Goal: Information Seeking & Learning: Check status

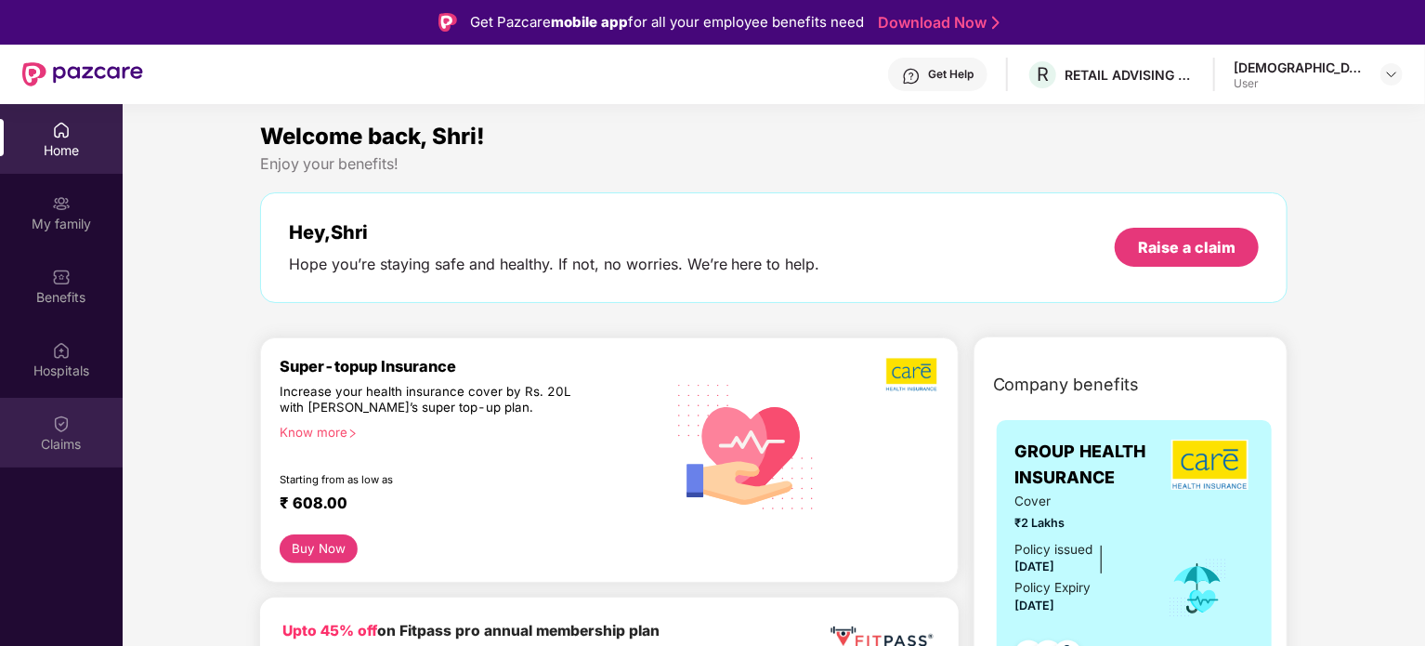
click at [56, 412] on div at bounding box center [61, 421] width 19 height 19
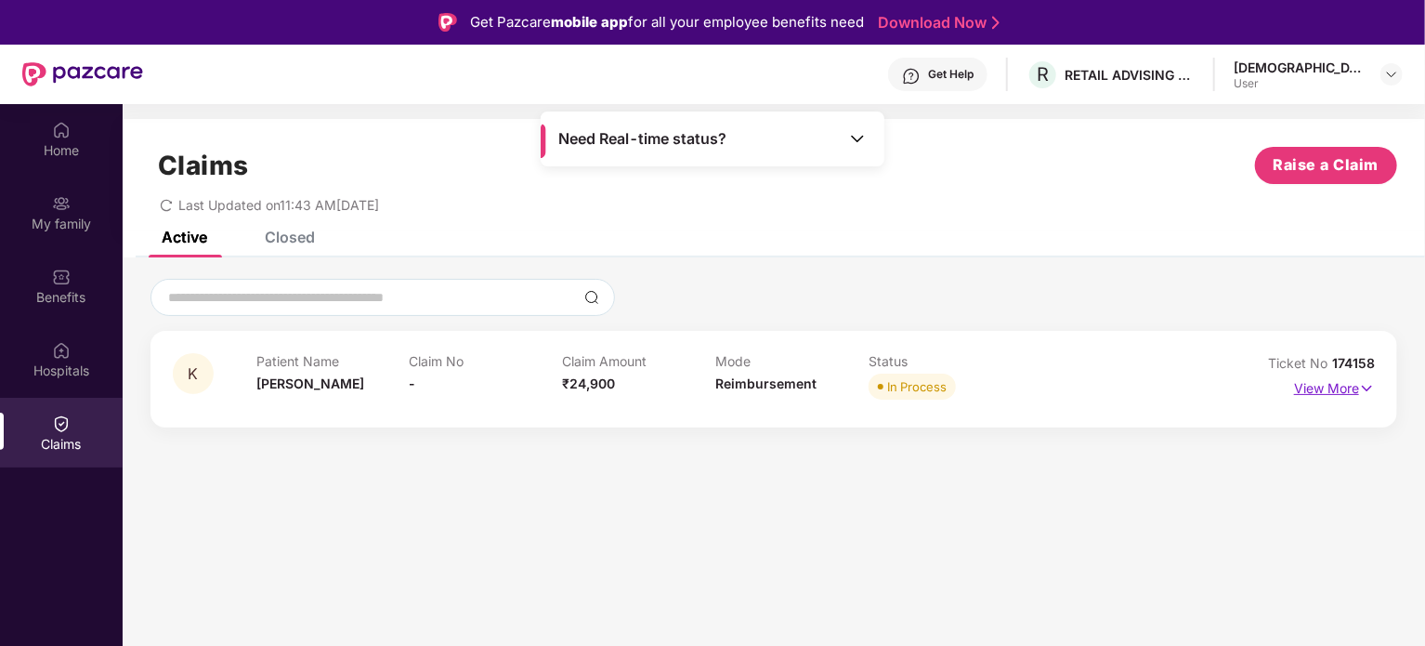
click at [1348, 389] on p "View More" at bounding box center [1334, 385] width 81 height 25
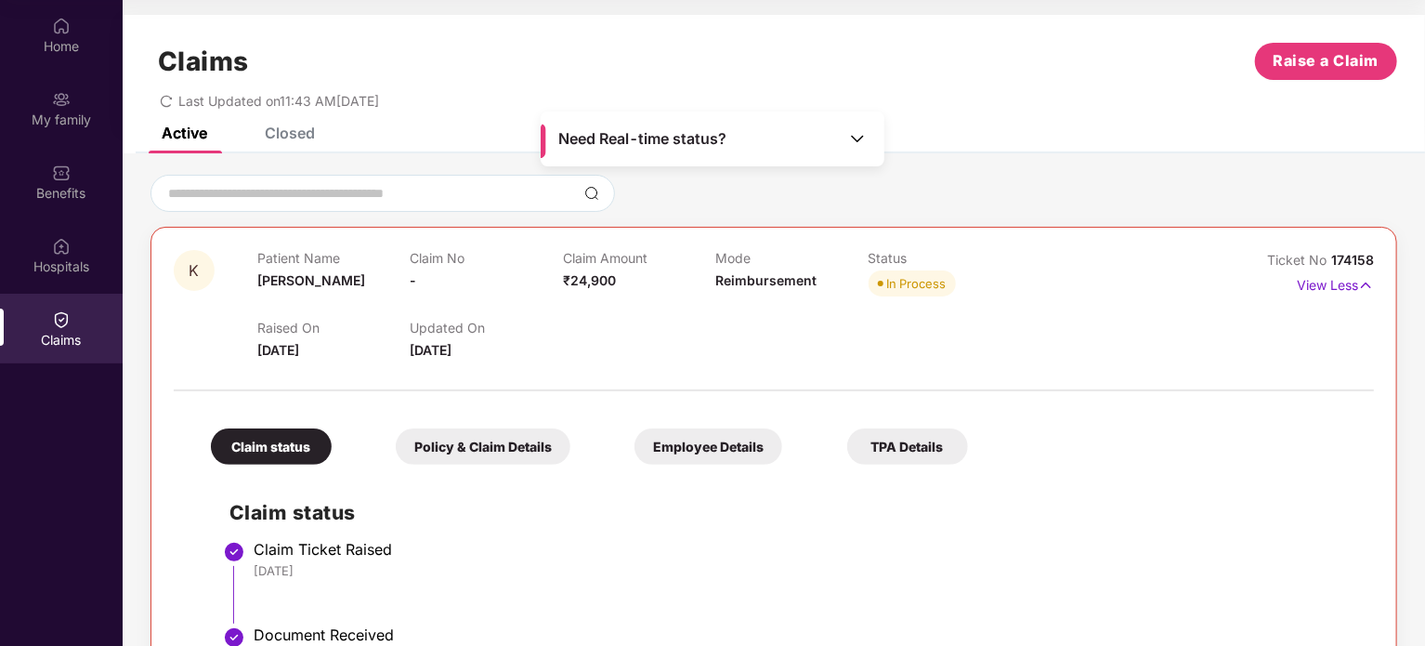
click at [451, 347] on span "[DATE]" at bounding box center [431, 350] width 42 height 16
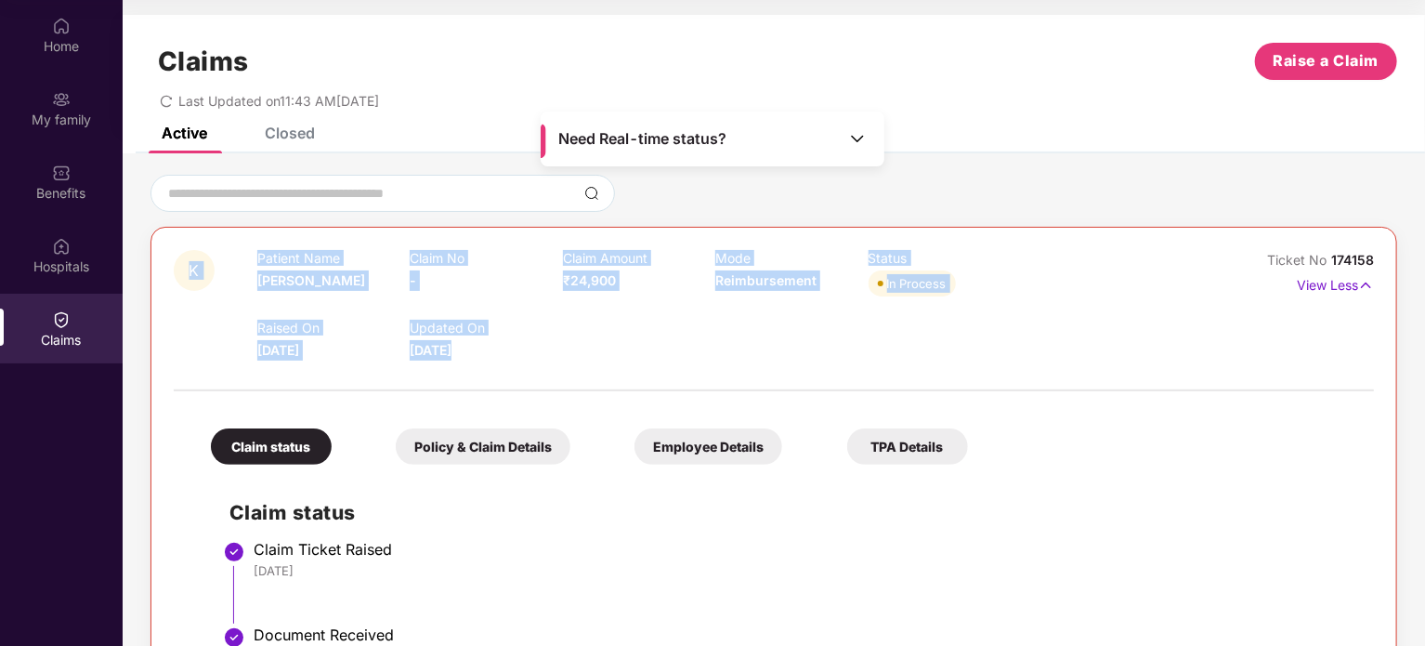
drag, startPoint x: 457, startPoint y: 347, endPoint x: 243, endPoint y: 279, distance: 224.4
click at [243, 279] on div "K Patient Name [PERSON_NAME] No - Claim Amount ₹24,900 Mode Reimbursement Statu…" at bounding box center [674, 305] width 1000 height 111
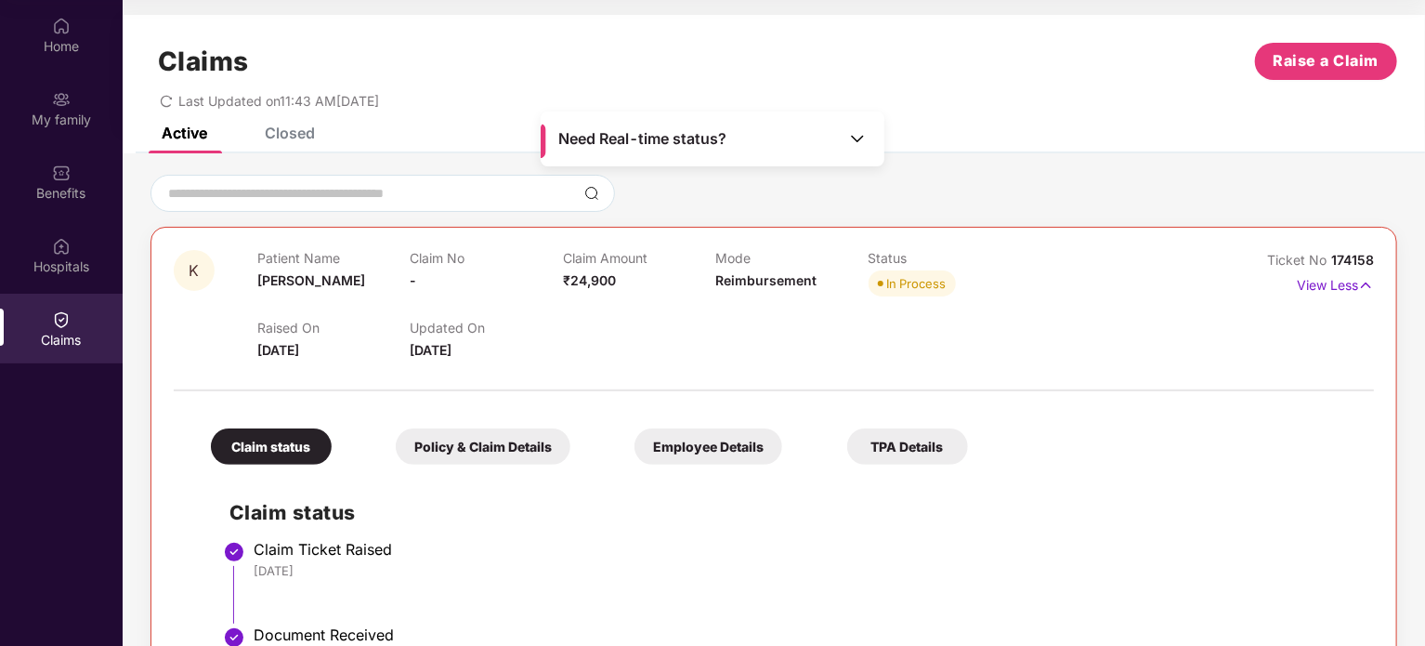
click at [289, 144] on div "Closed" at bounding box center [276, 132] width 78 height 41
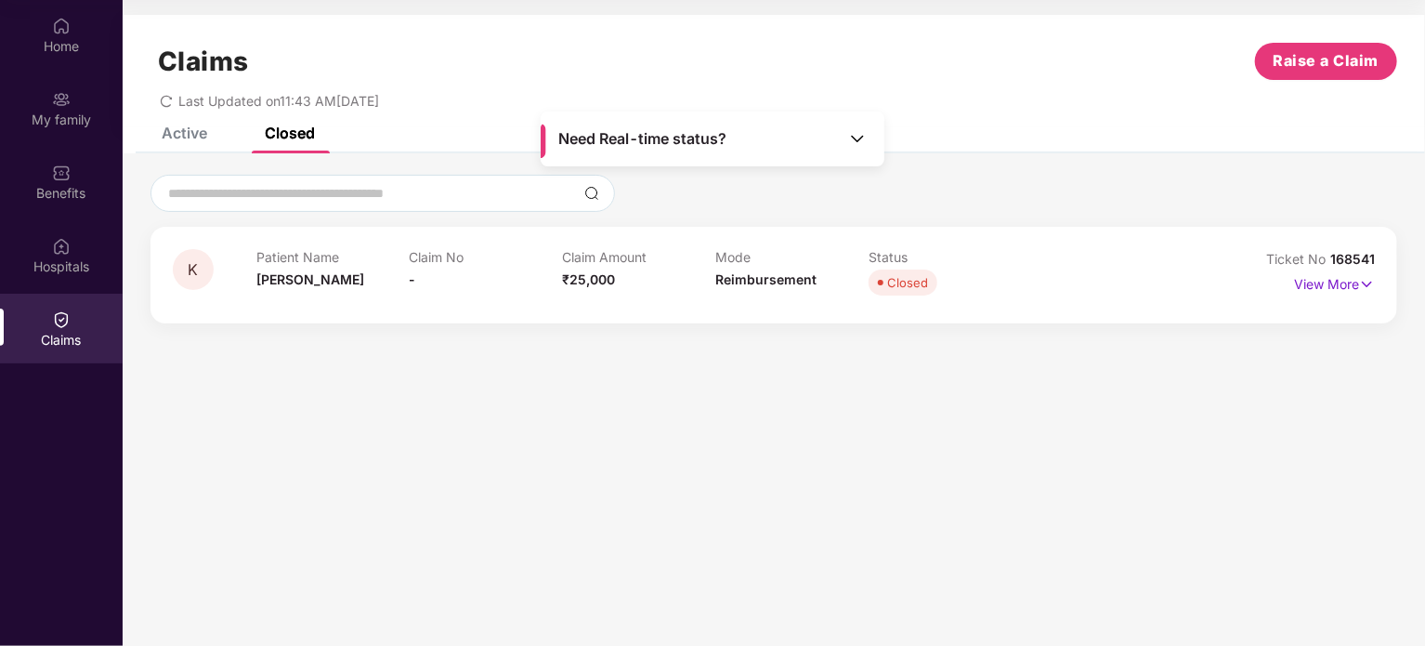
click at [191, 140] on div "Active" at bounding box center [185, 133] width 46 height 19
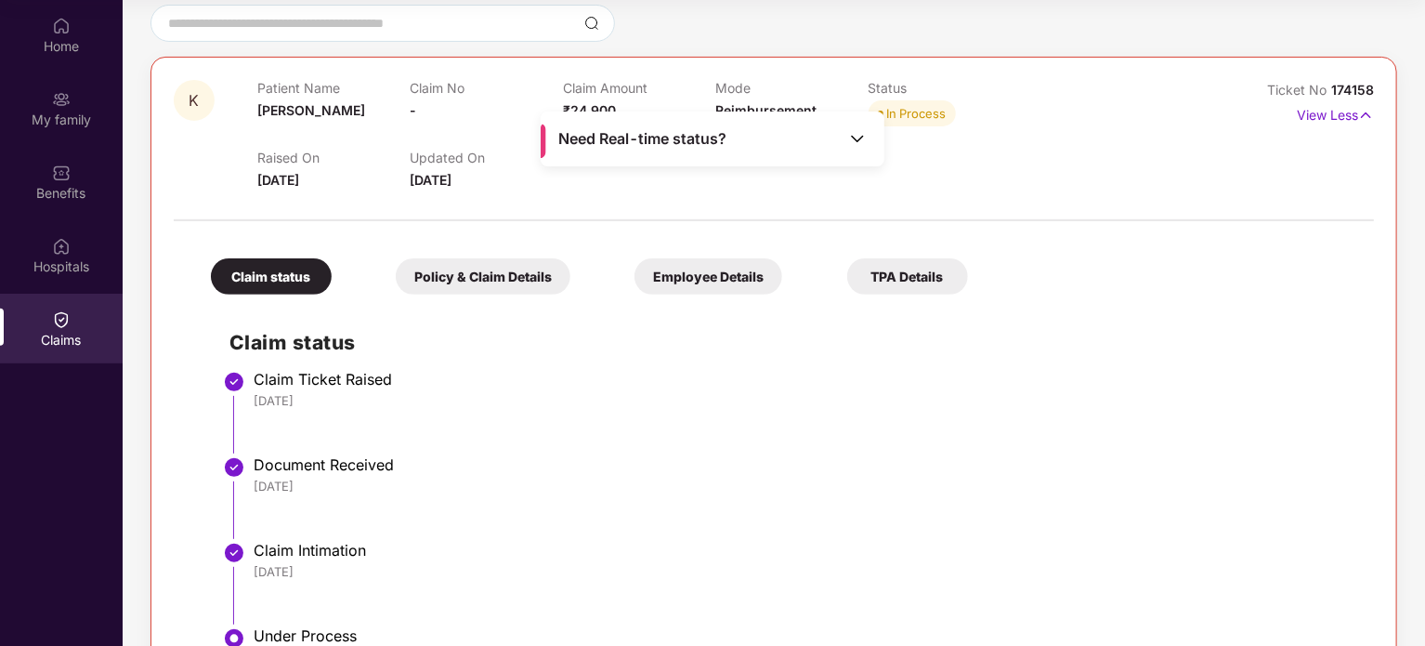
scroll to position [186, 0]
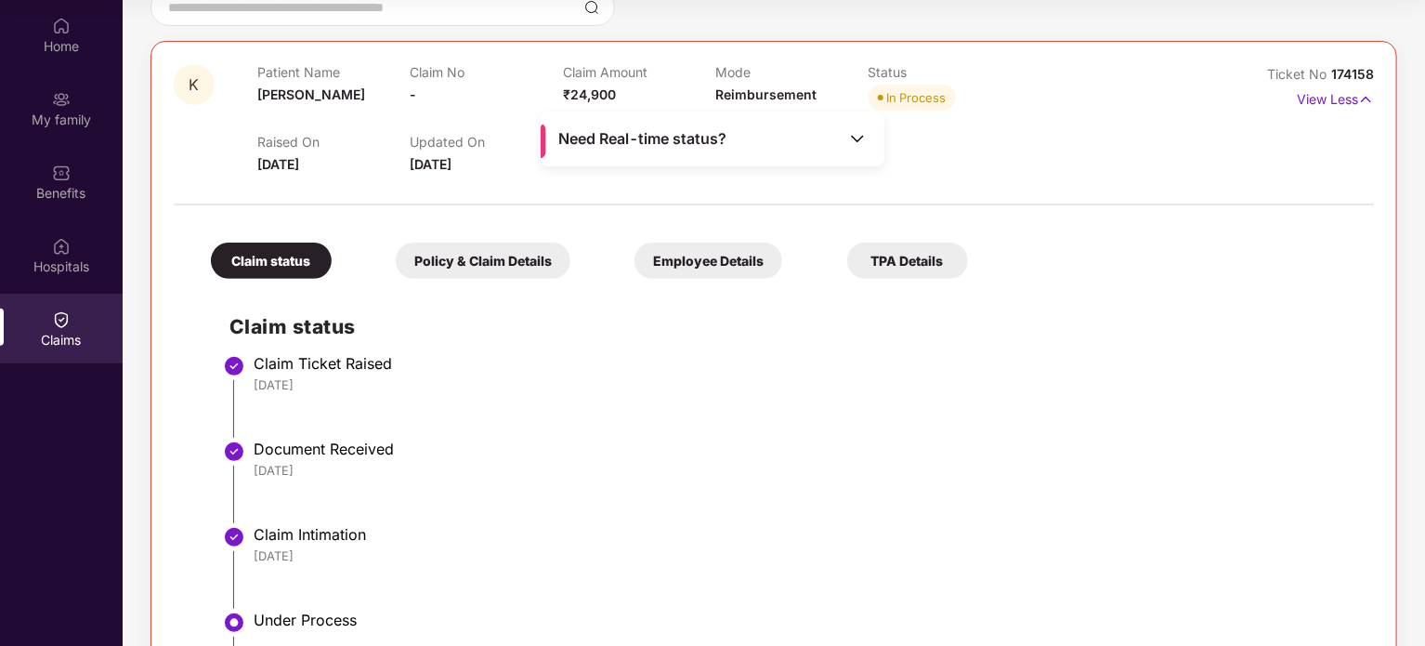
click at [504, 255] on div "Policy & Claim Details" at bounding box center [483, 260] width 175 height 36
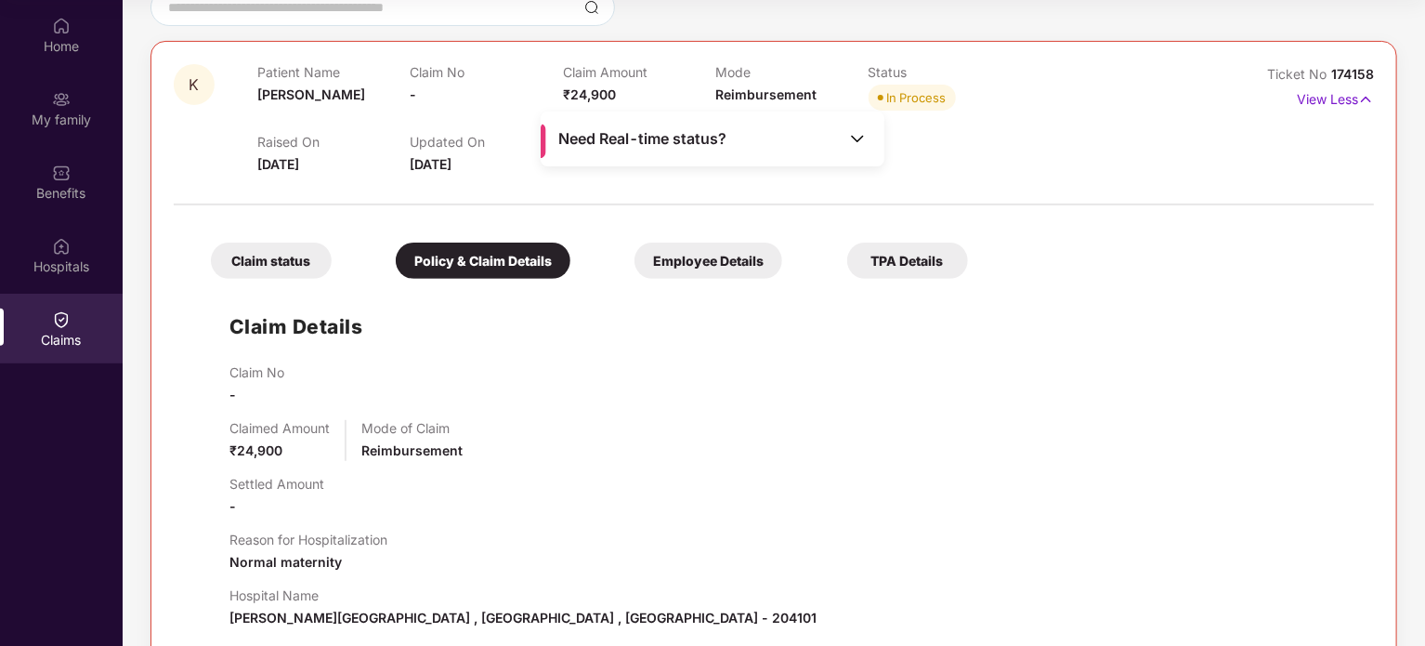
click at [268, 259] on div "Claim status" at bounding box center [271, 260] width 121 height 36
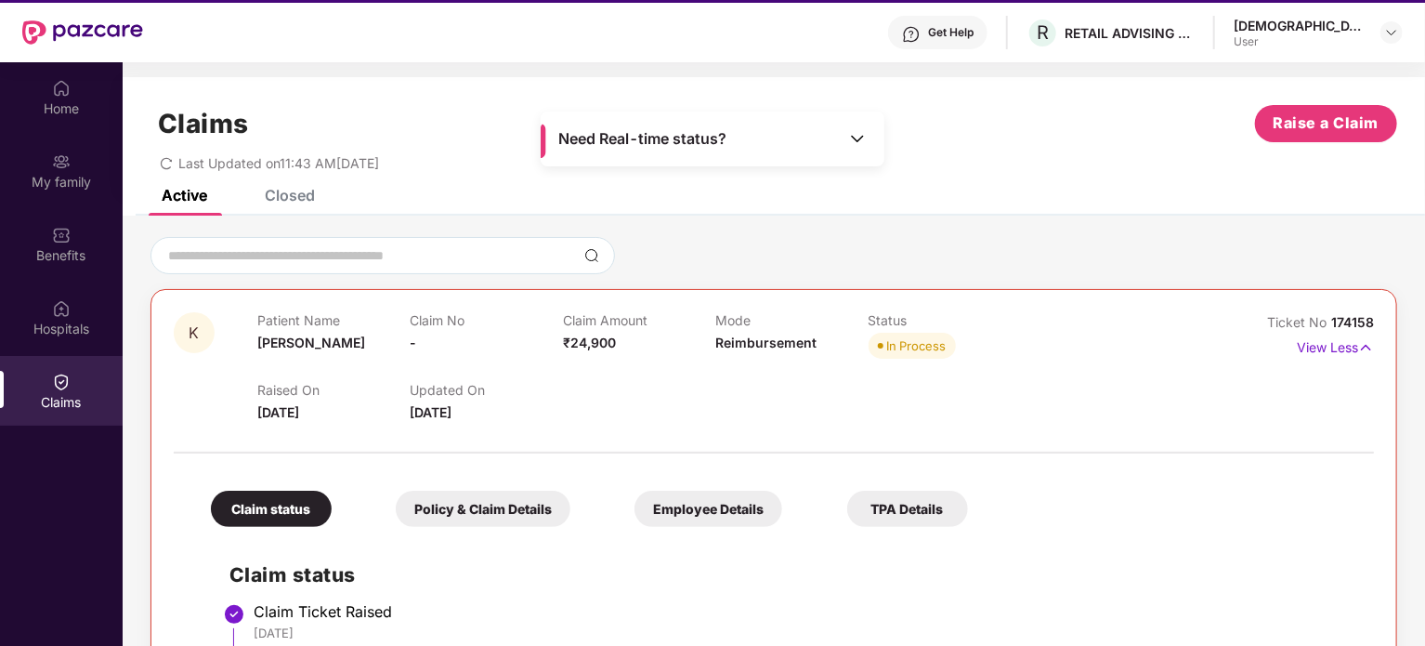
scroll to position [11, 0]
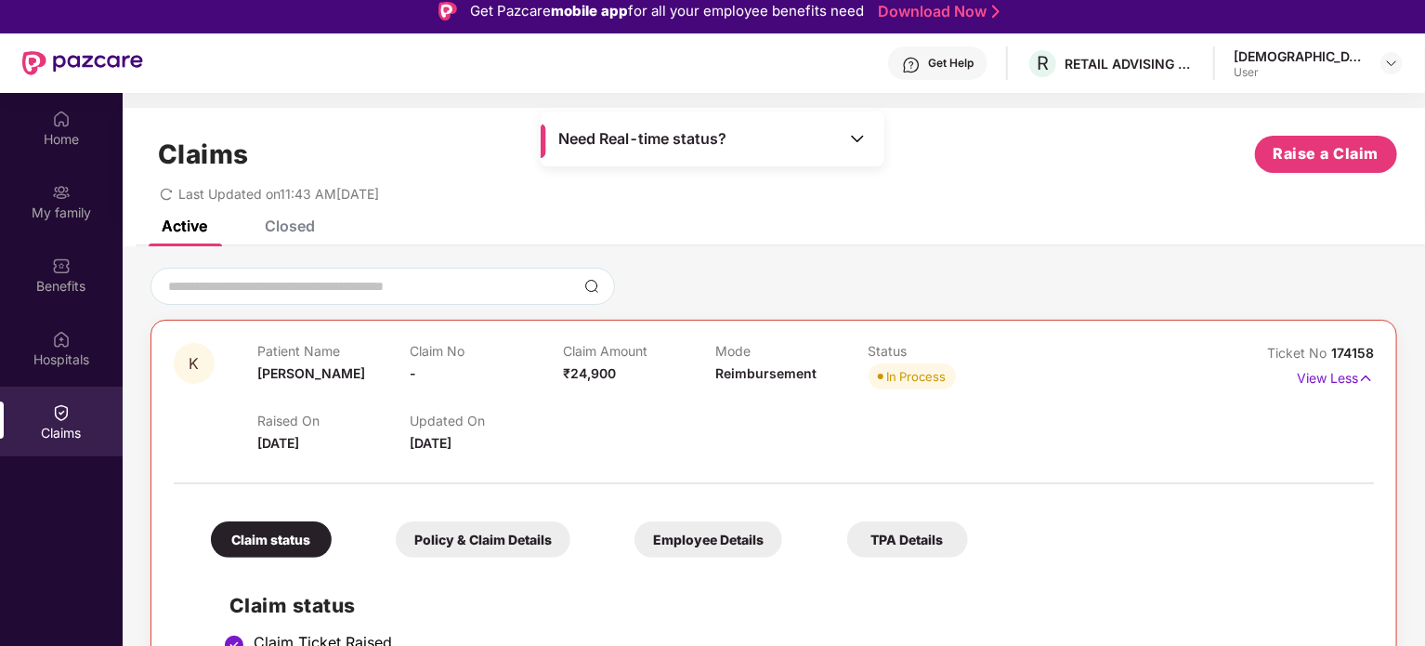
click at [733, 151] on div "Need Real-time status?" at bounding box center [713, 138] width 344 height 55
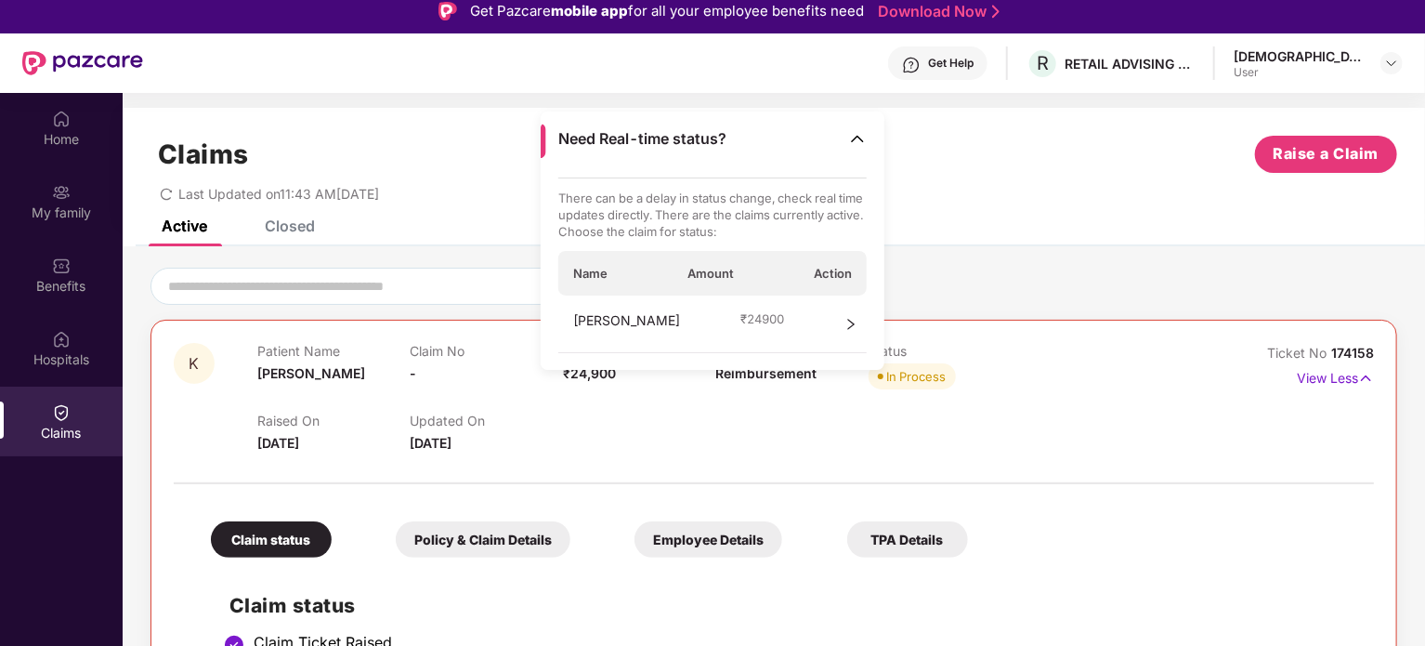
click at [787, 327] on div "[PERSON_NAME] ₹ 24900" at bounding box center [712, 324] width 309 height 58
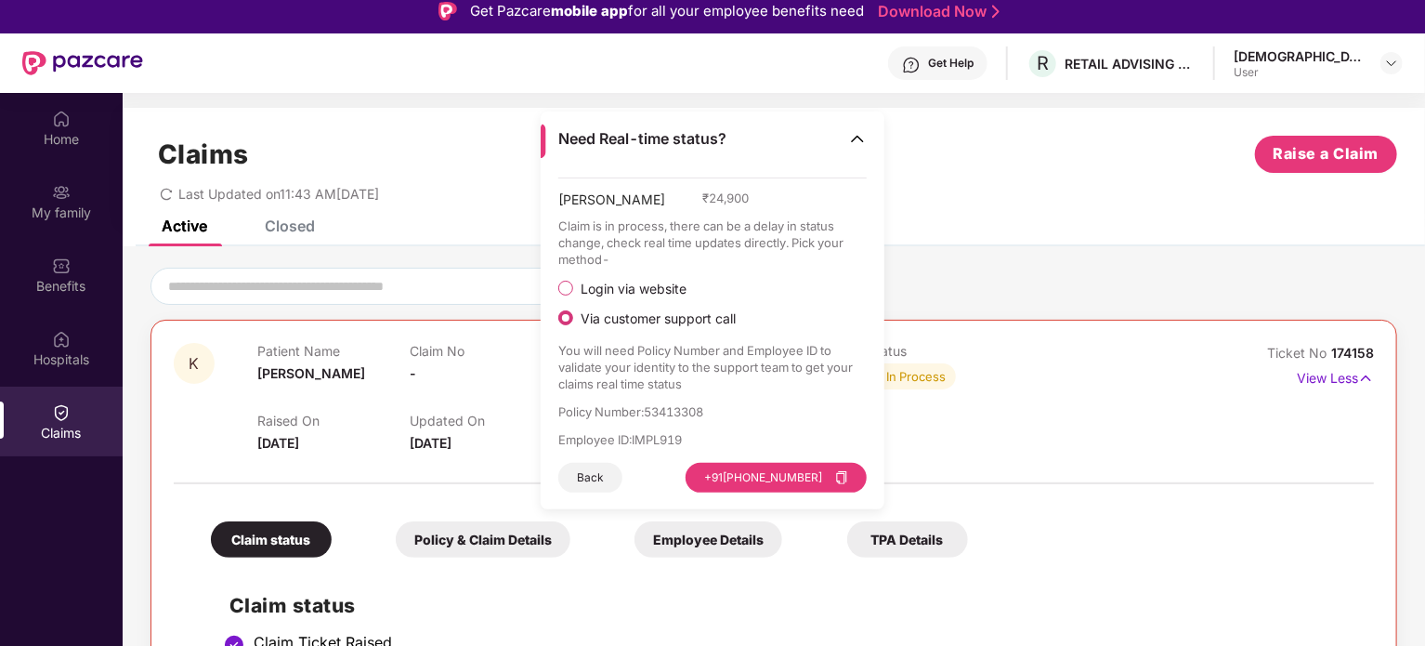
click at [666, 290] on span "Login via website" at bounding box center [633, 289] width 121 height 17
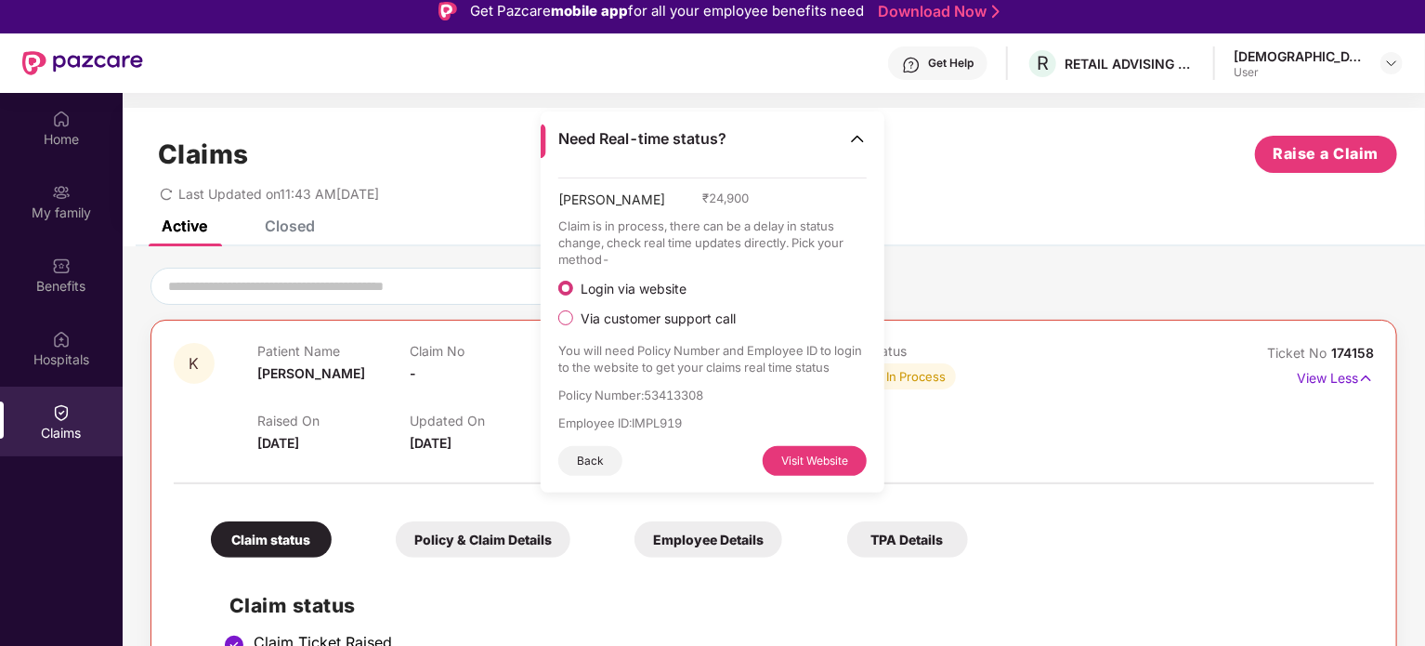
click at [786, 464] on button "Visit Website" at bounding box center [815, 461] width 104 height 30
click at [665, 393] on p "Policy Number : 53413308" at bounding box center [712, 394] width 309 height 17
copy p "53413308"
click at [1078, 222] on div "Active Closed" at bounding box center [774, 233] width 1302 height 26
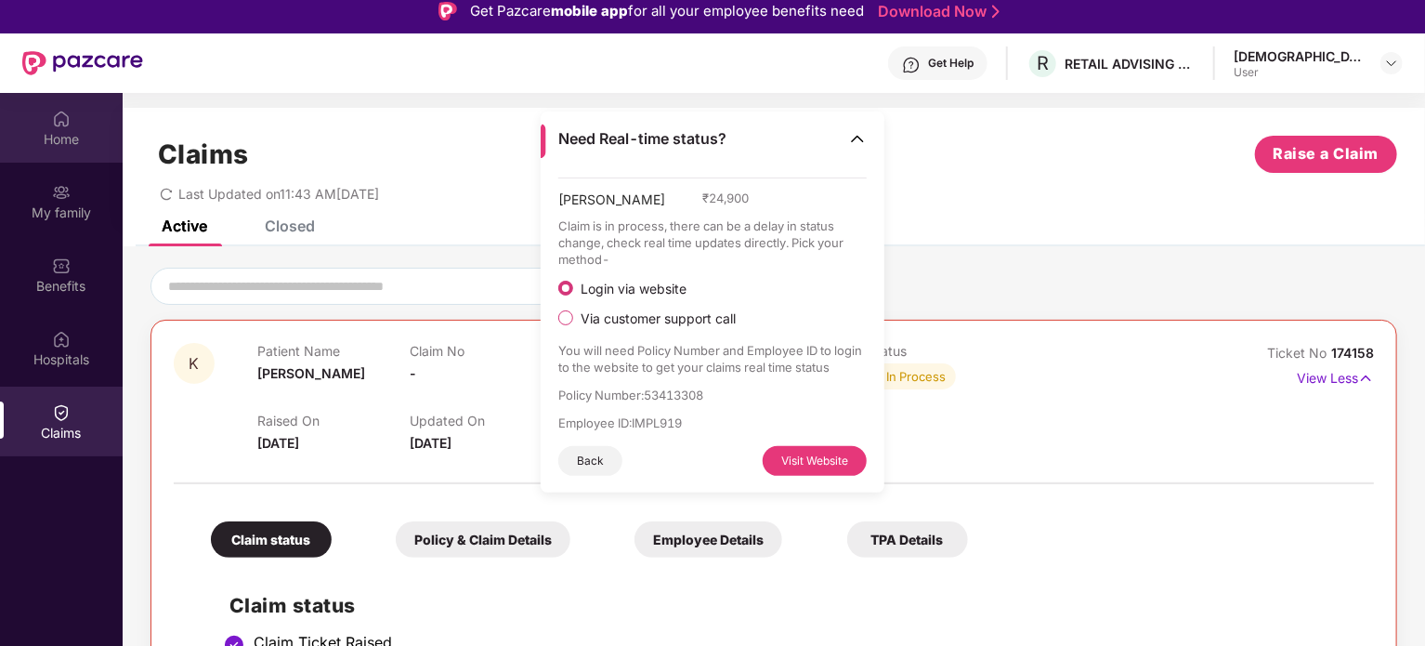
click at [60, 133] on div "Home" at bounding box center [61, 139] width 123 height 19
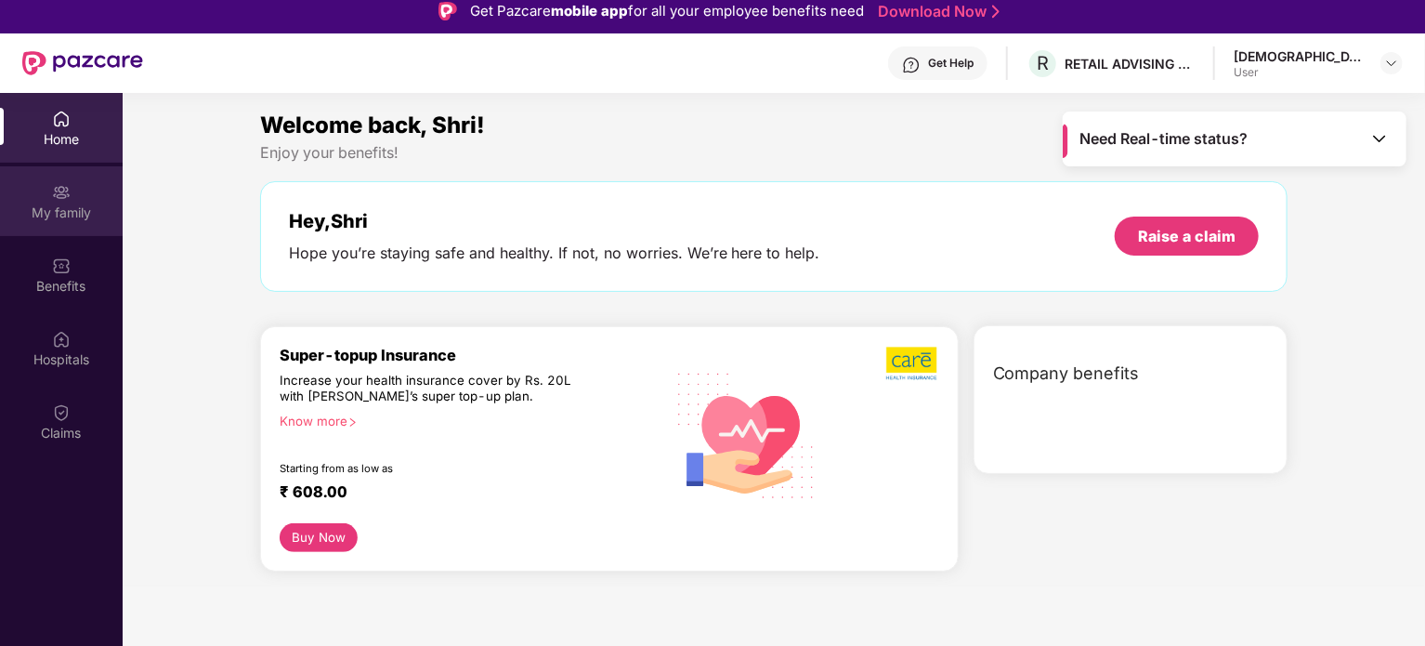
click at [52, 197] on img at bounding box center [61, 192] width 19 height 19
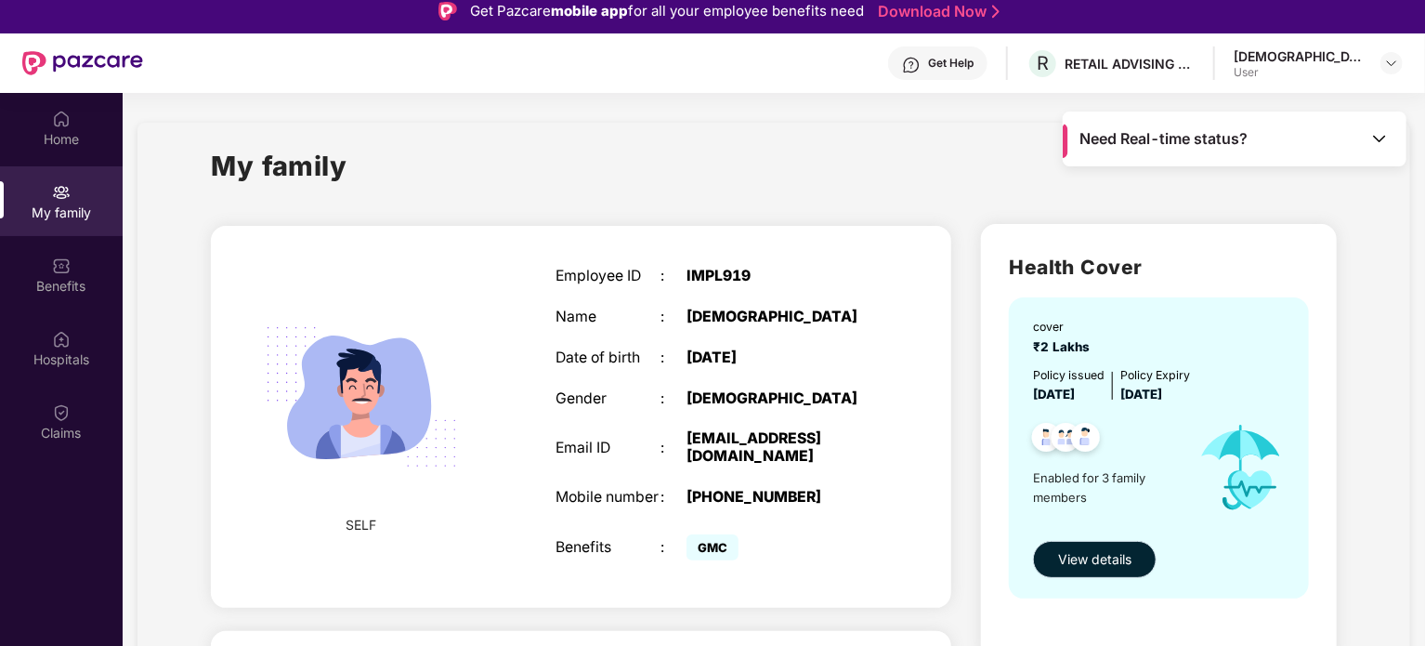
click at [1093, 543] on button "View details" at bounding box center [1095, 559] width 124 height 37
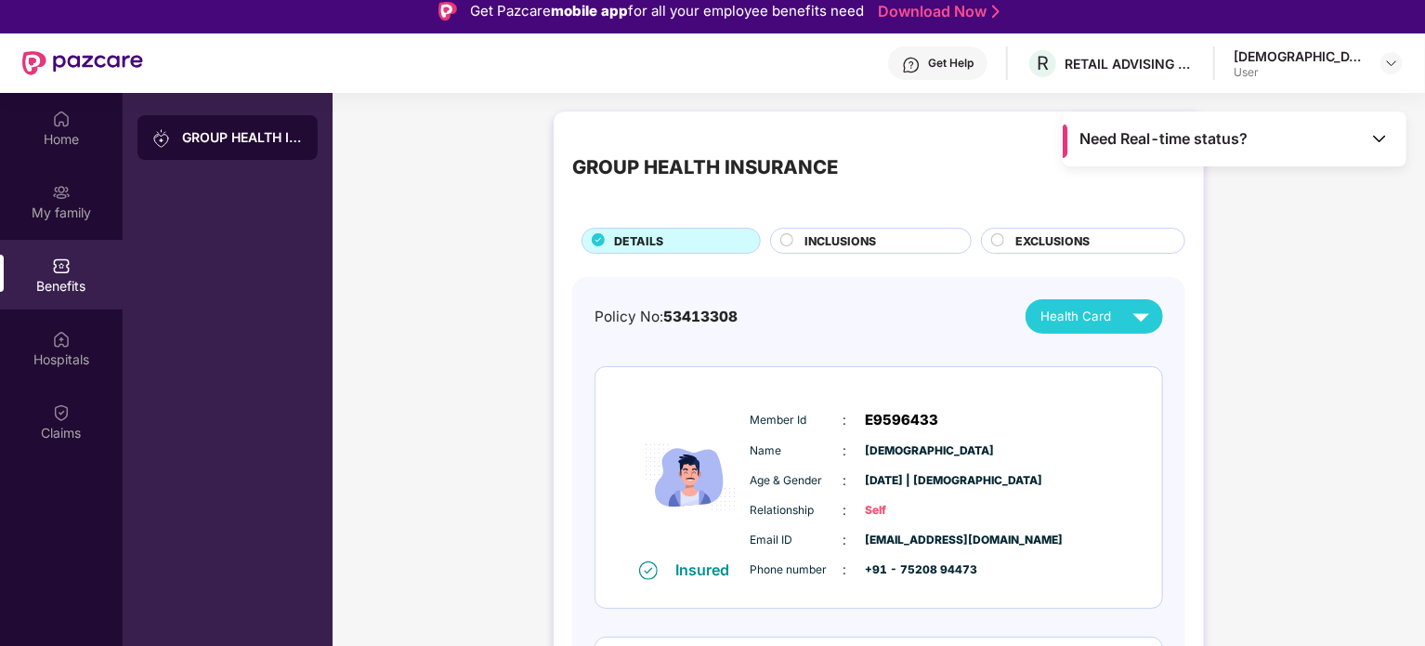
click at [1110, 332] on div "Health Card" at bounding box center [1098, 316] width 117 height 33
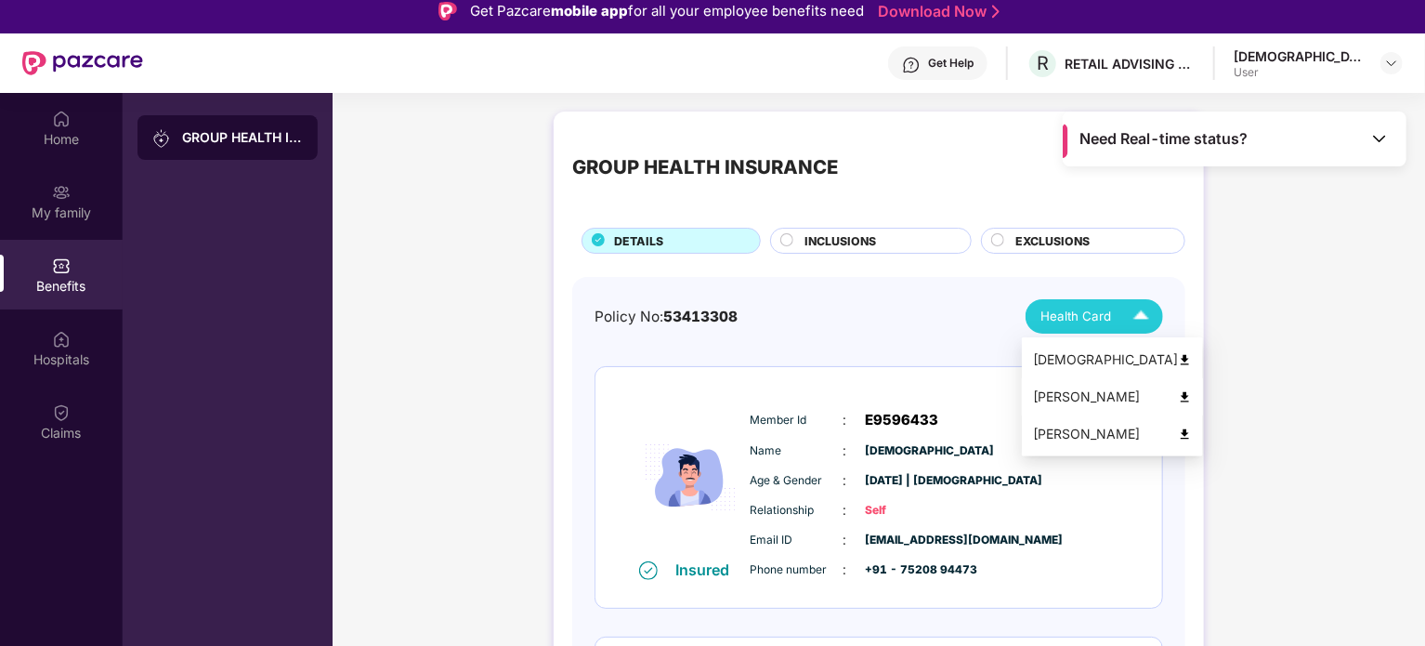
click at [1084, 387] on div "[PERSON_NAME]" at bounding box center [1112, 396] width 159 height 20
